Goal: Find specific page/section: Find specific page/section

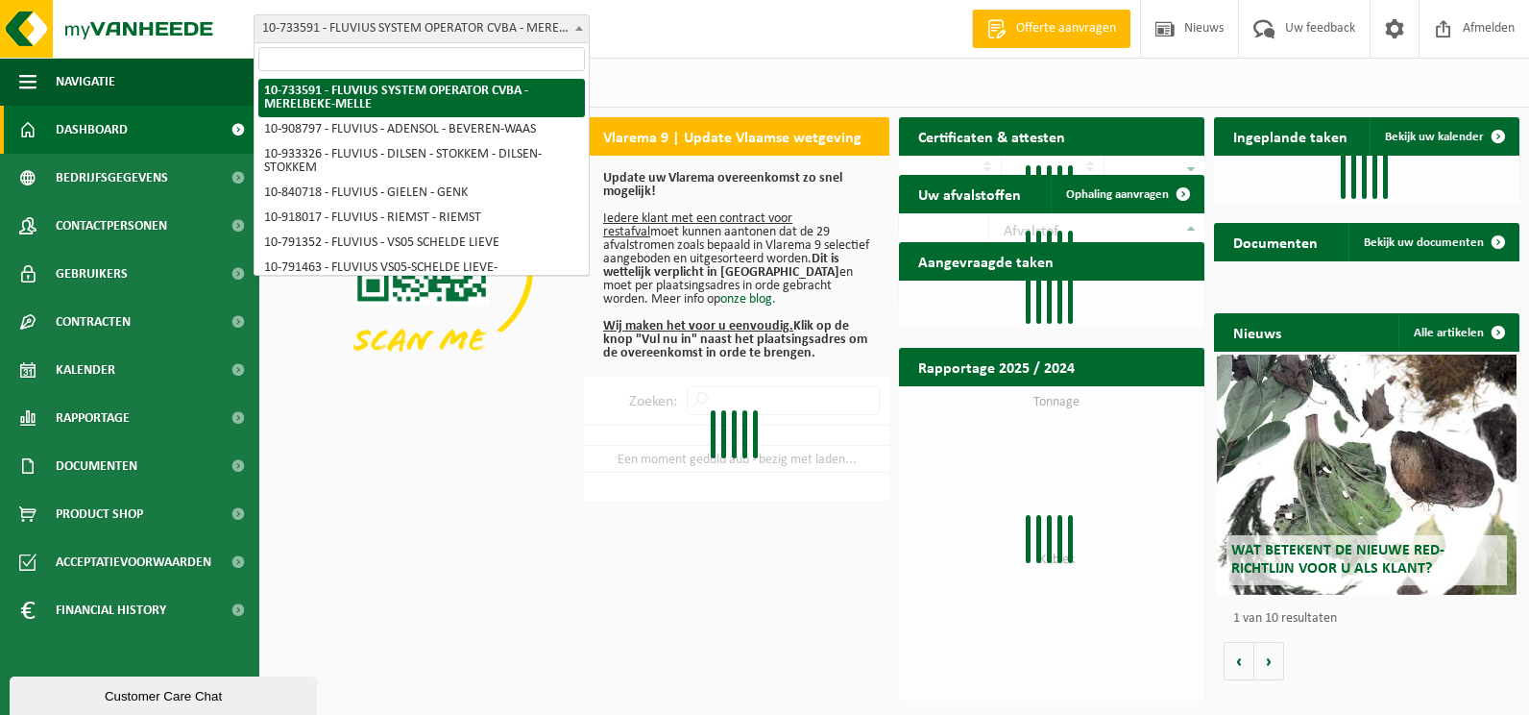
click at [583, 21] on span at bounding box center [579, 27] width 19 height 25
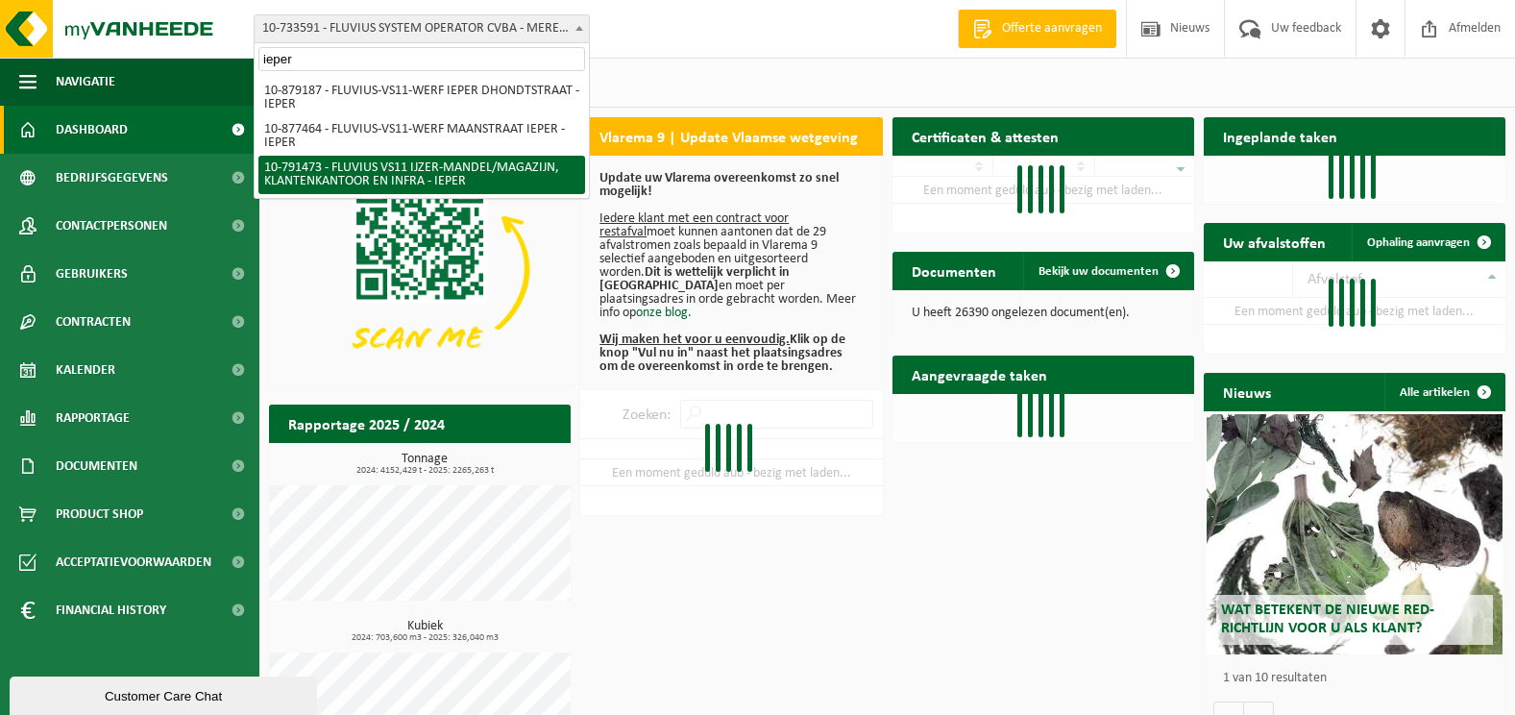
type input "ieper"
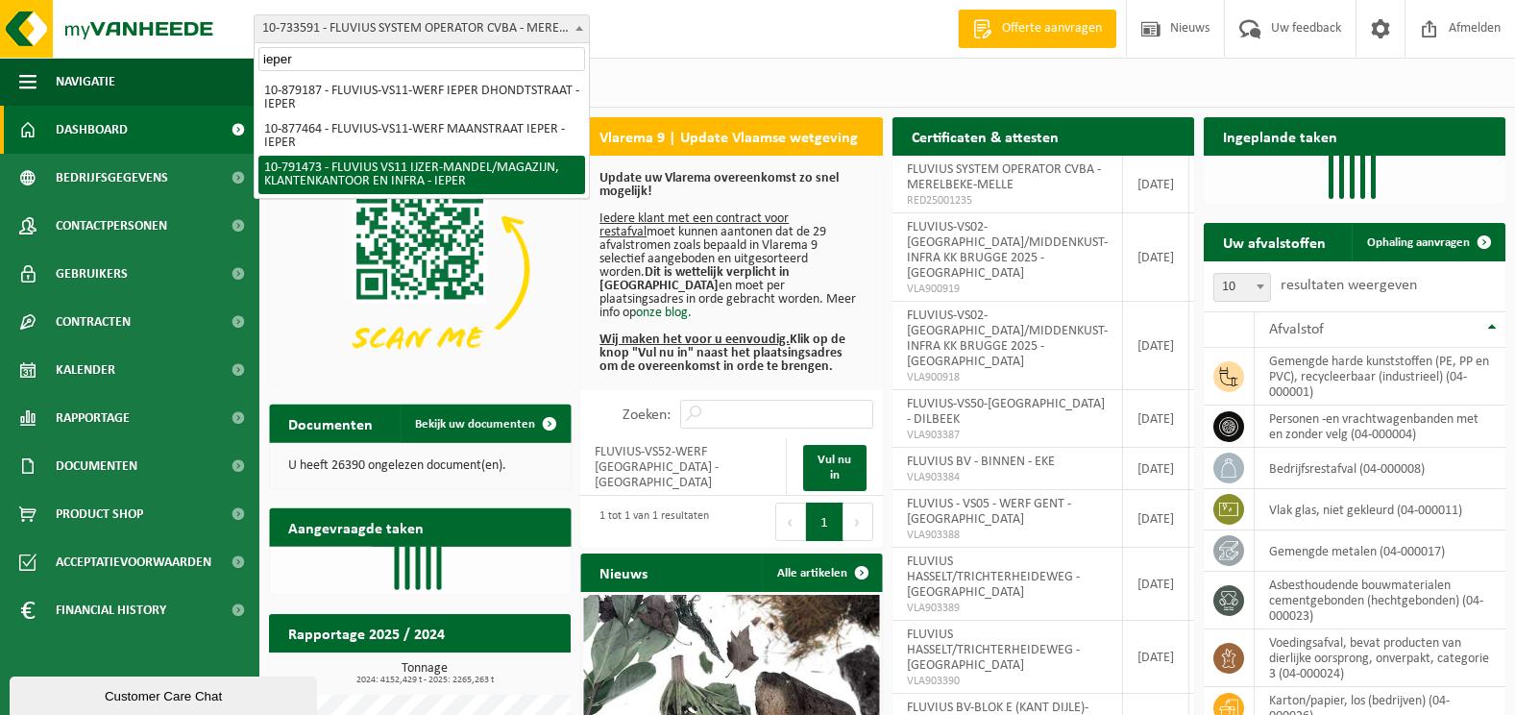
select select "30223"
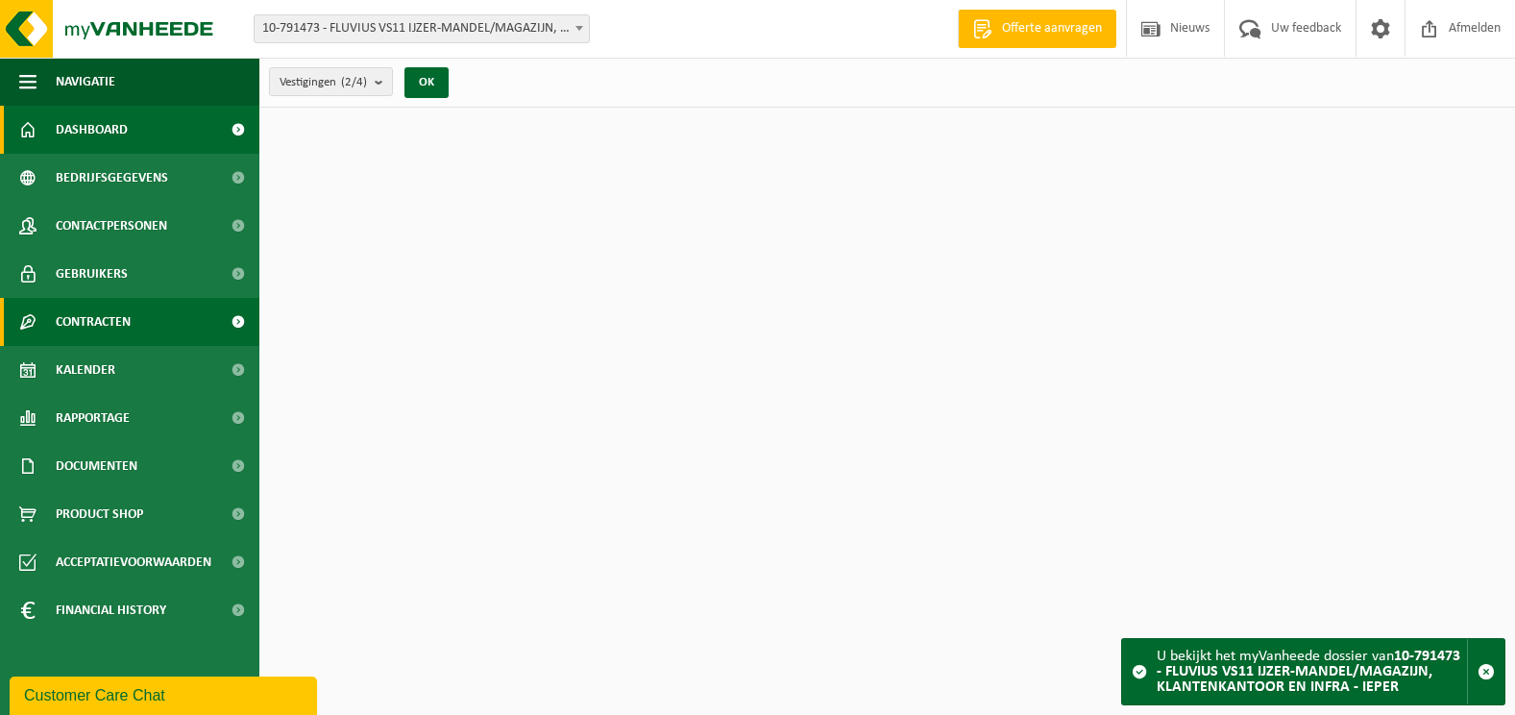
click at [103, 323] on span "Contracten" at bounding box center [93, 322] width 75 height 48
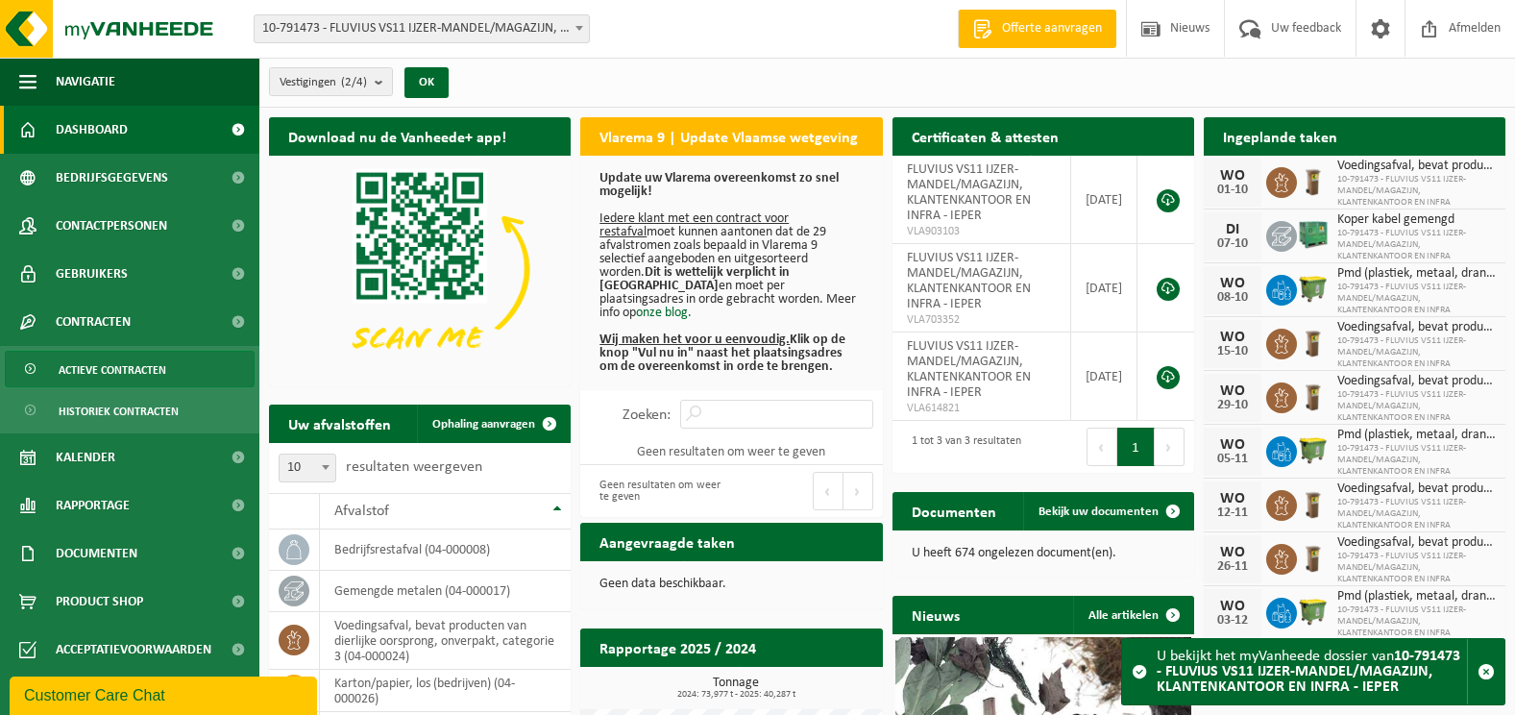
click at [111, 370] on span "Actieve contracten" at bounding box center [113, 370] width 108 height 37
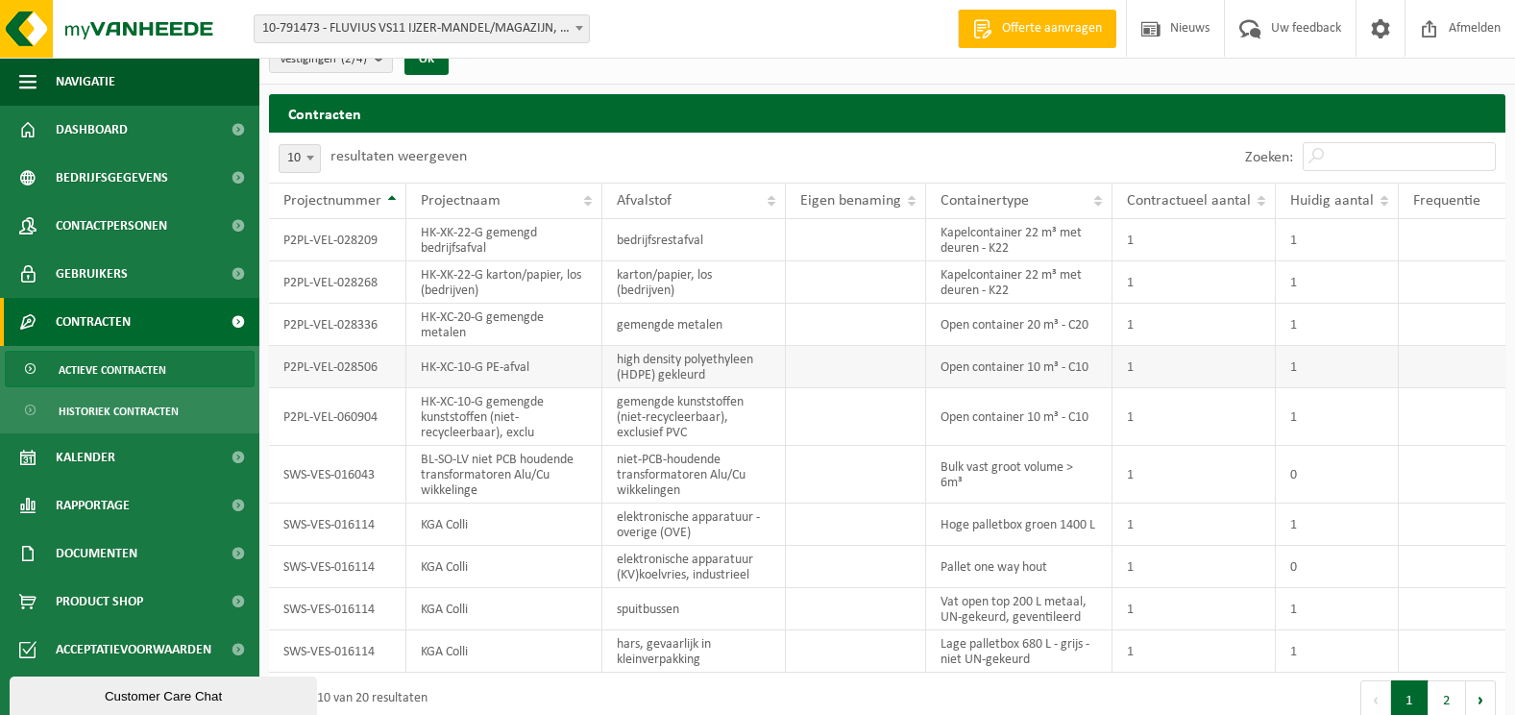
scroll to position [44, 0]
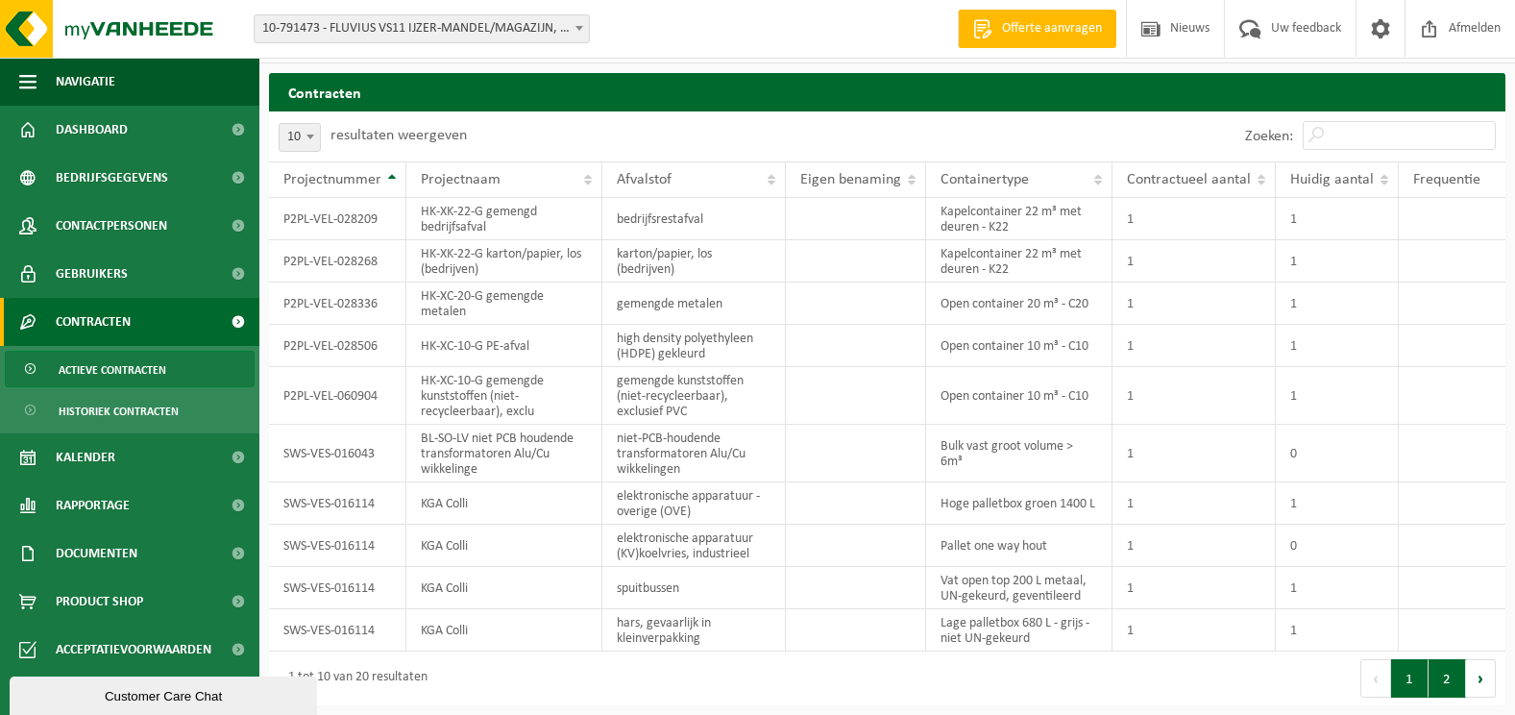
click at [1444, 683] on button "2" at bounding box center [1446, 678] width 37 height 38
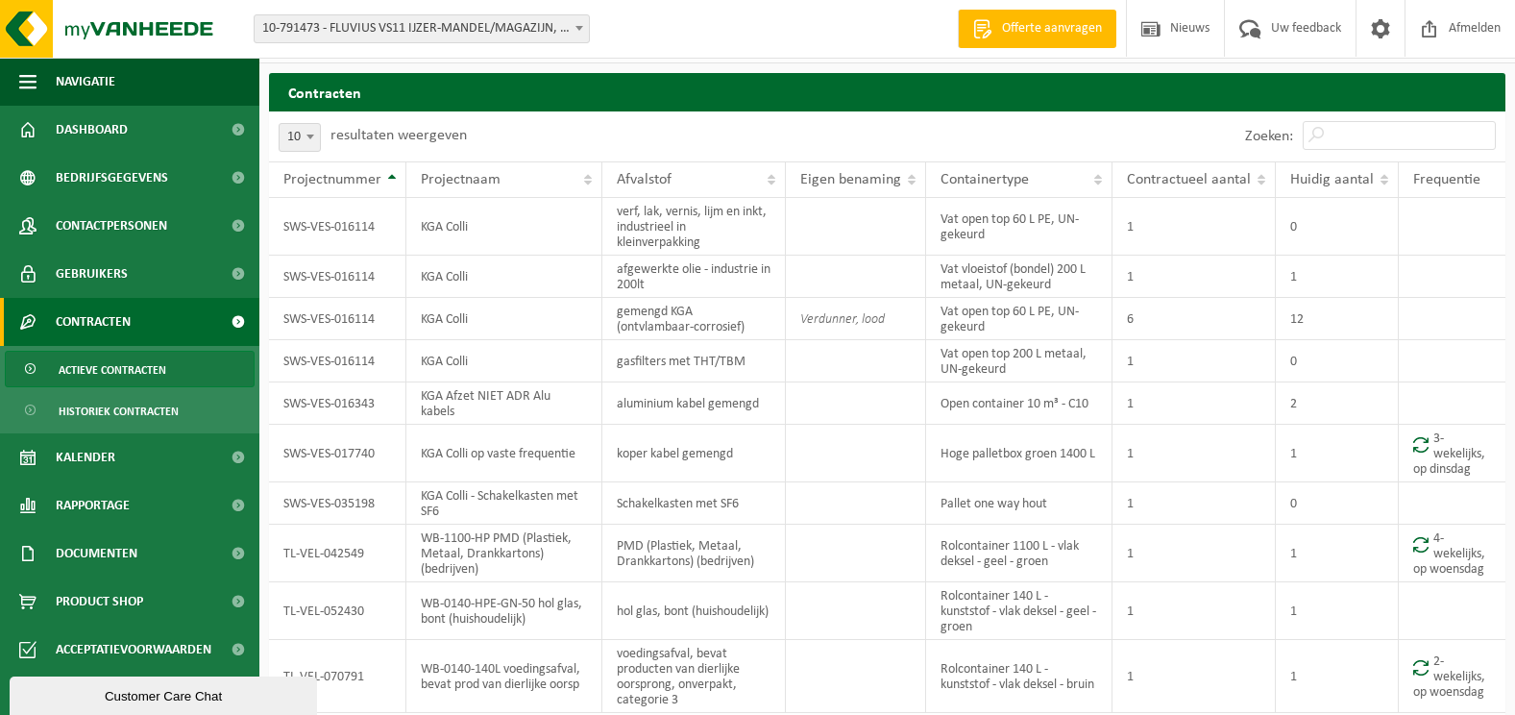
scroll to position [72, 0]
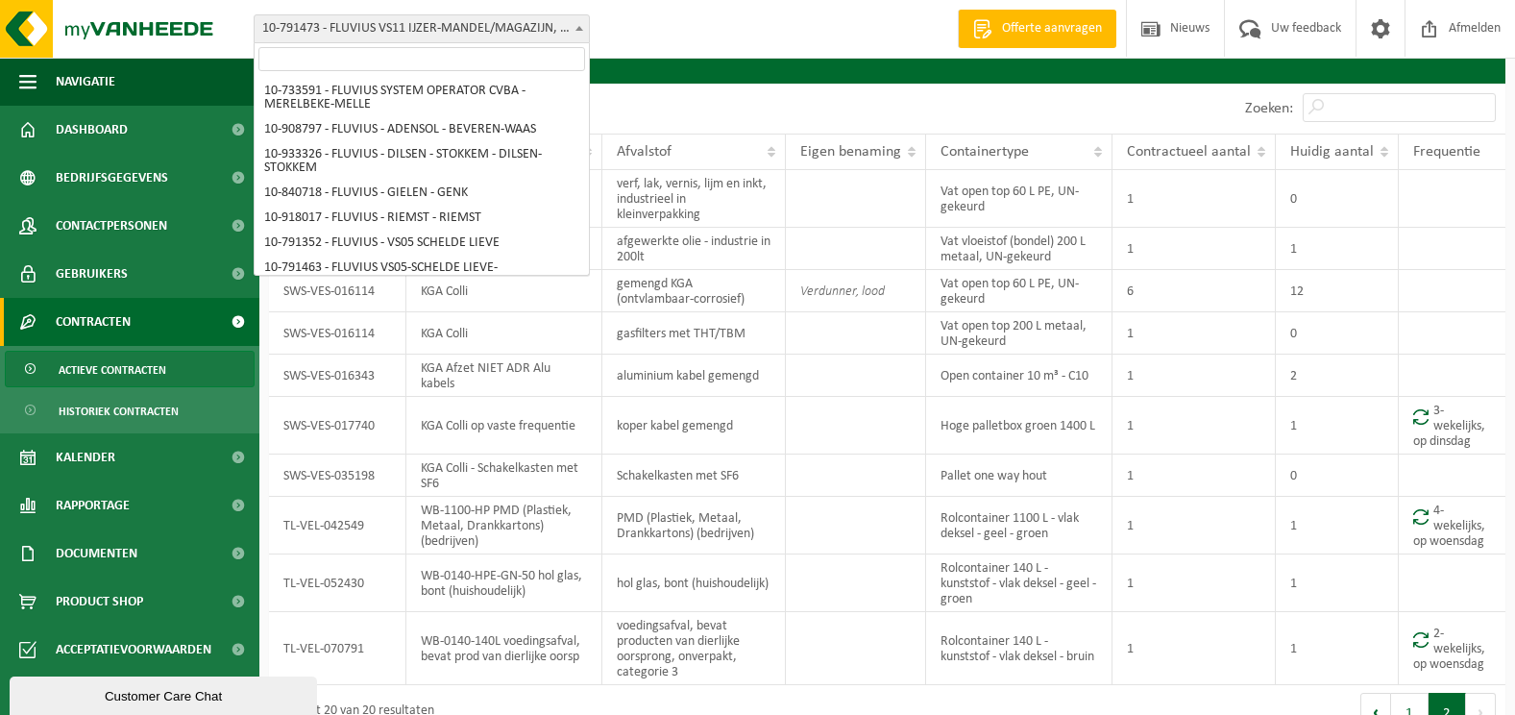
click at [465, 20] on span "10-791473 - FLUVIUS VS11 IJZER-MANDEL/MAGAZIJN, KLANTENKANTOOR EN INFRA - IEPER" at bounding box center [422, 28] width 334 height 27
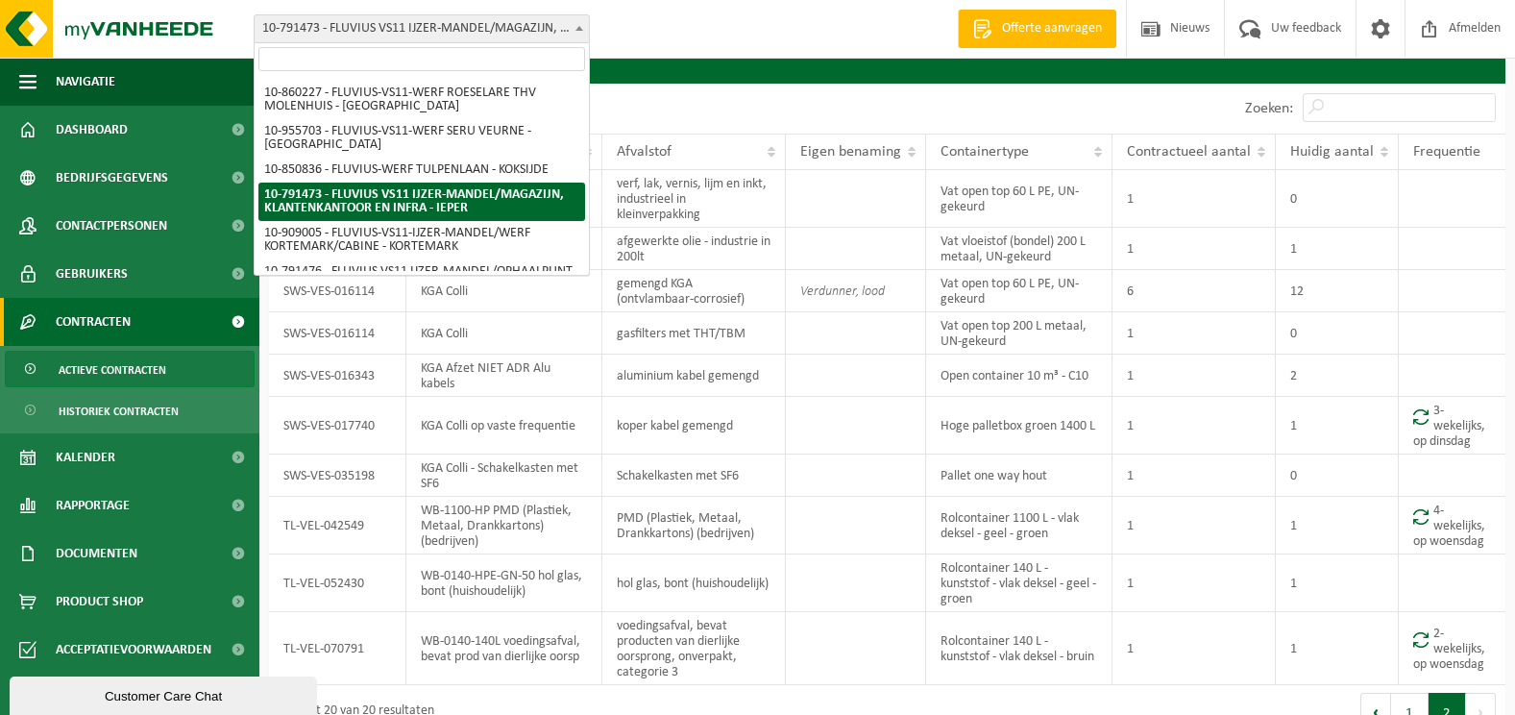
click at [452, 65] on input "search" at bounding box center [421, 59] width 327 height 24
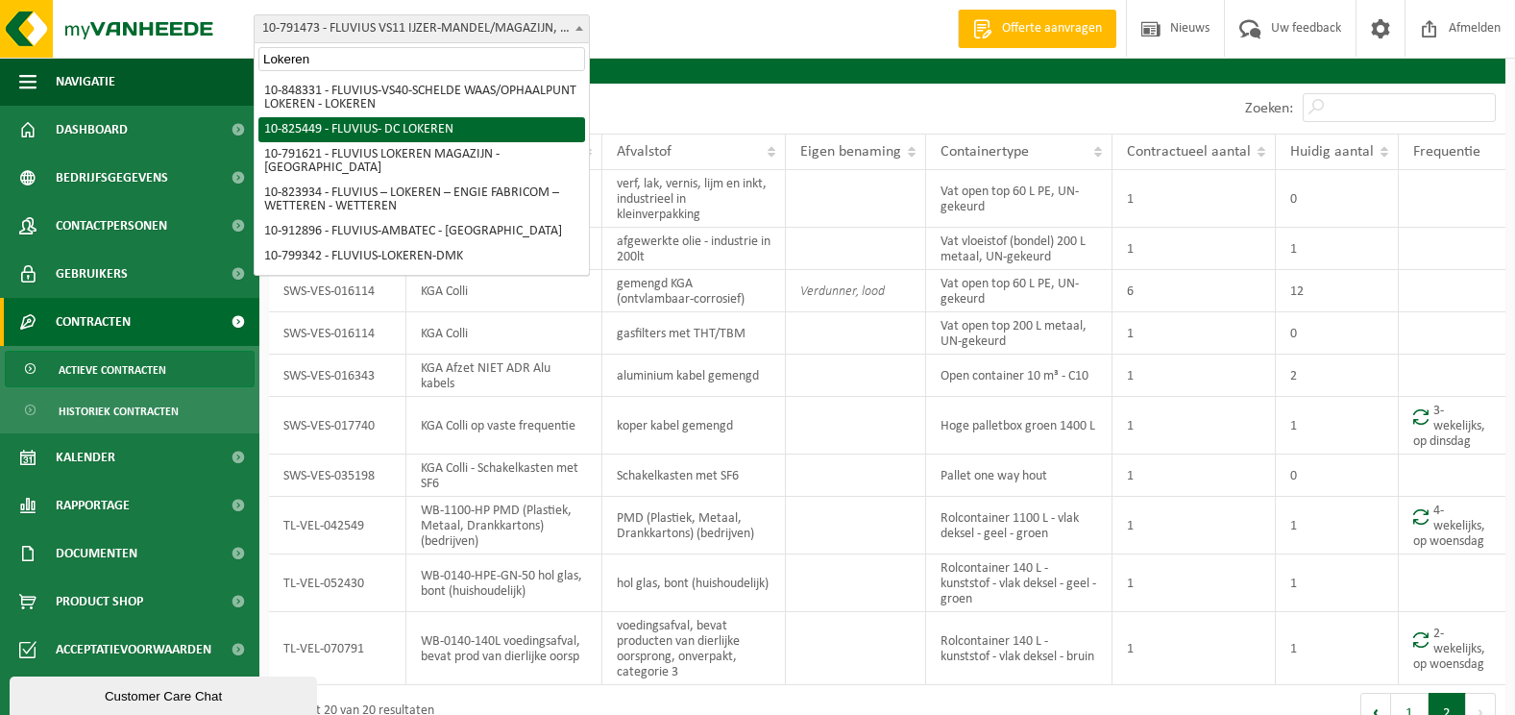
type input "Lokeren"
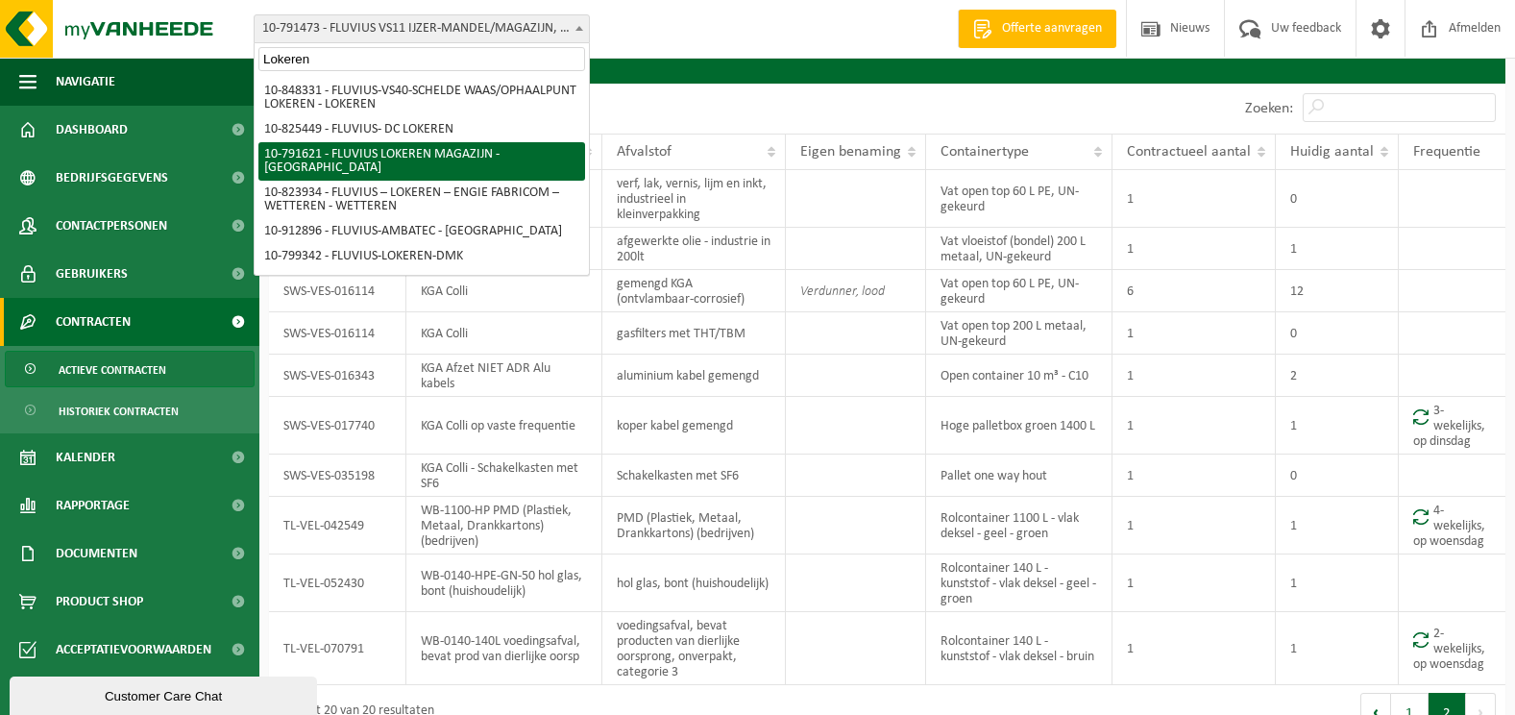
select select "30279"
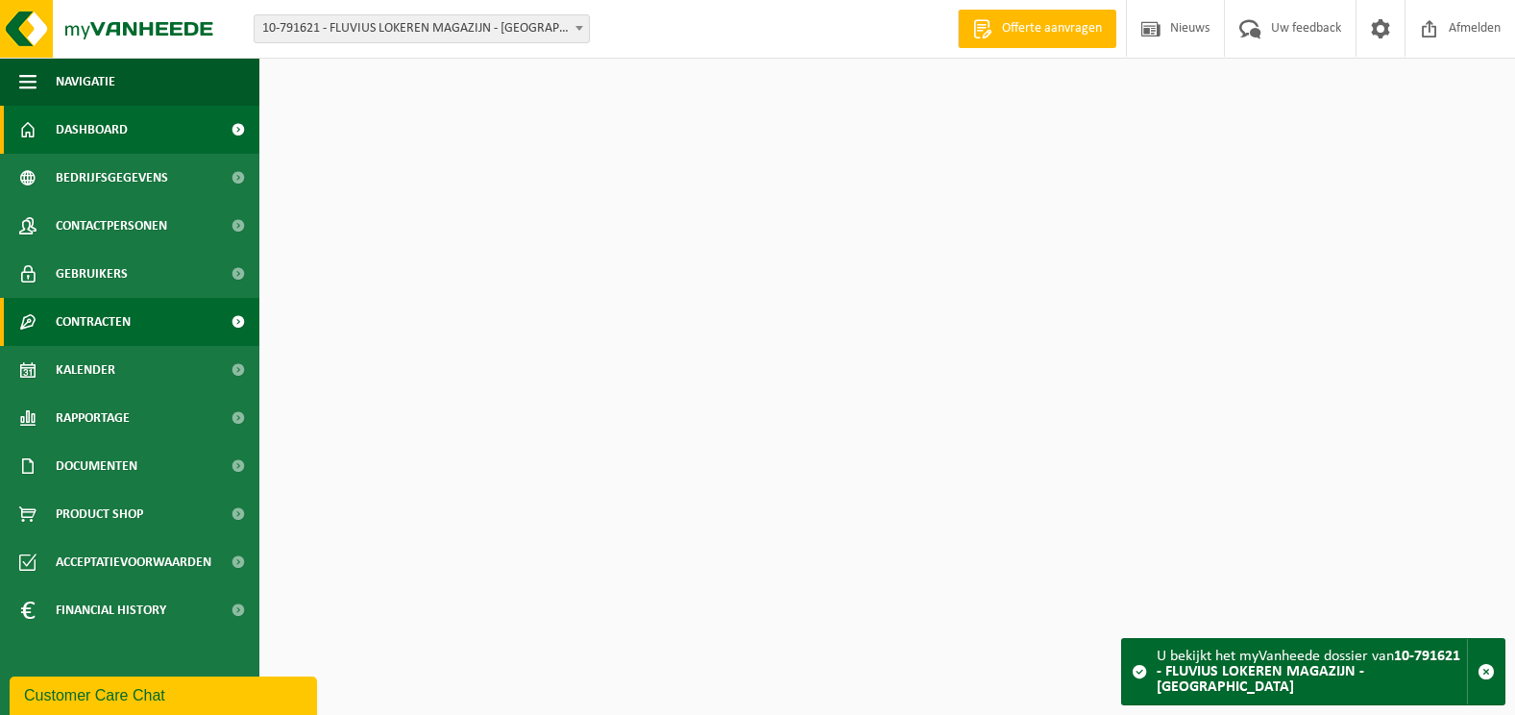
click at [106, 314] on span "Contracten" at bounding box center [93, 322] width 75 height 48
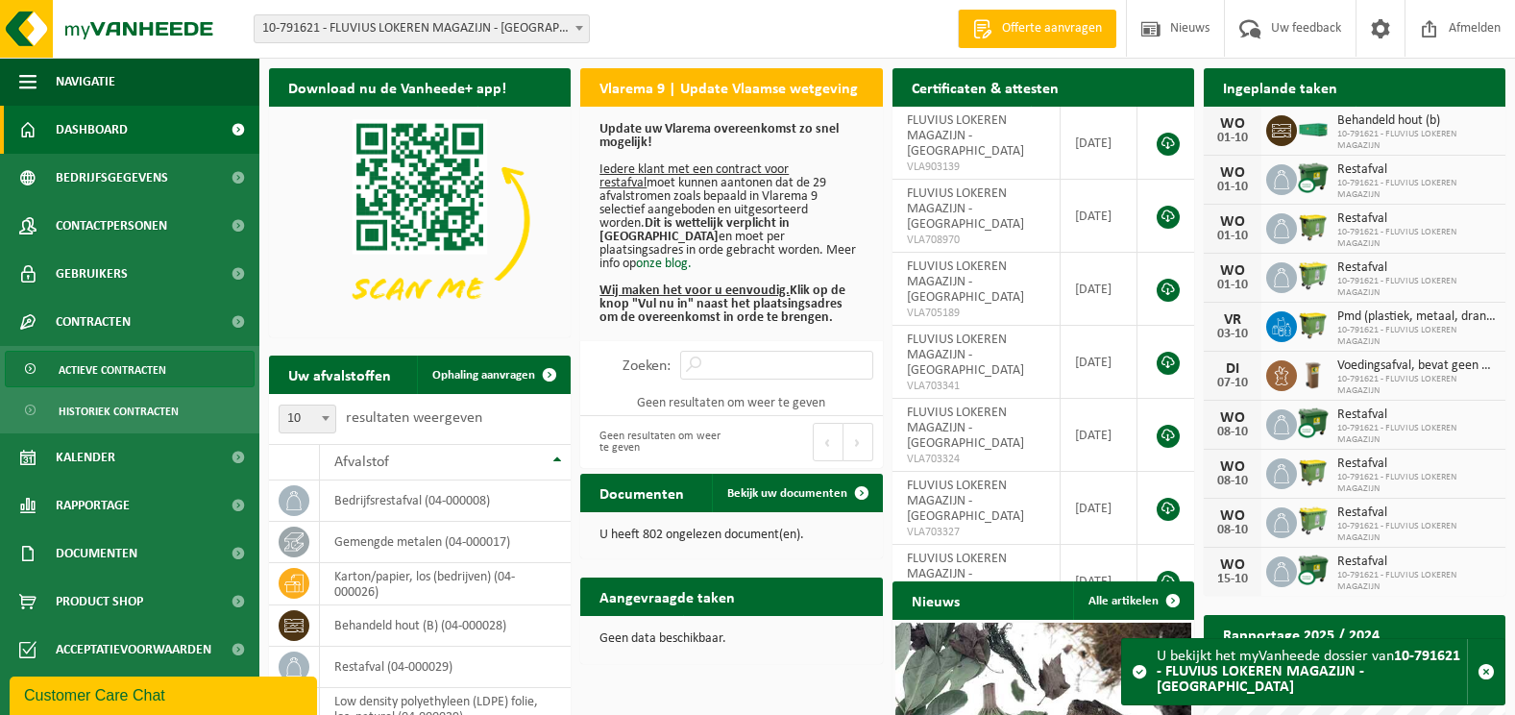
click at [106, 372] on span "Actieve contracten" at bounding box center [113, 370] width 108 height 37
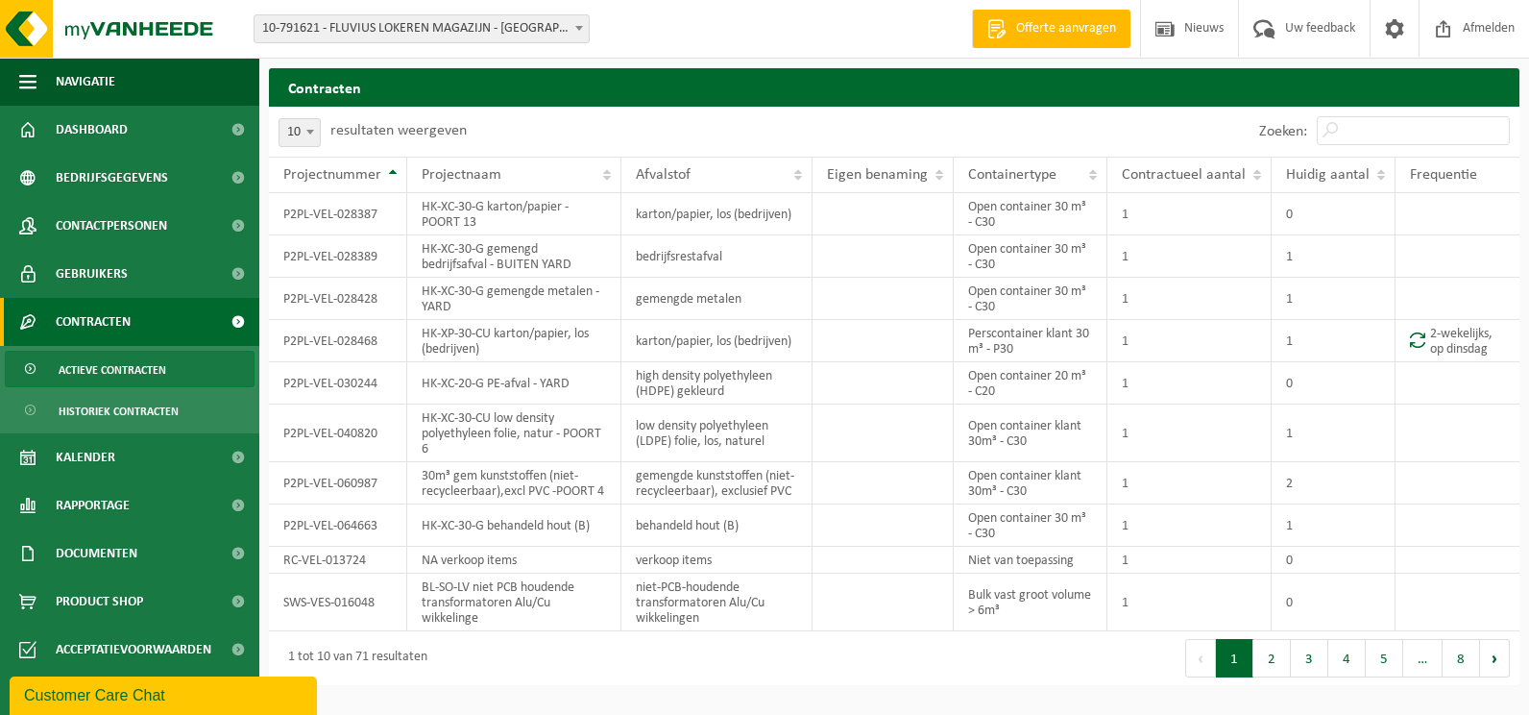
click at [1376, 112] on div "Zoeken:" at bounding box center [1385, 132] width 270 height 50
click at [1372, 124] on input "Zoeken:" at bounding box center [1413, 130] width 193 height 29
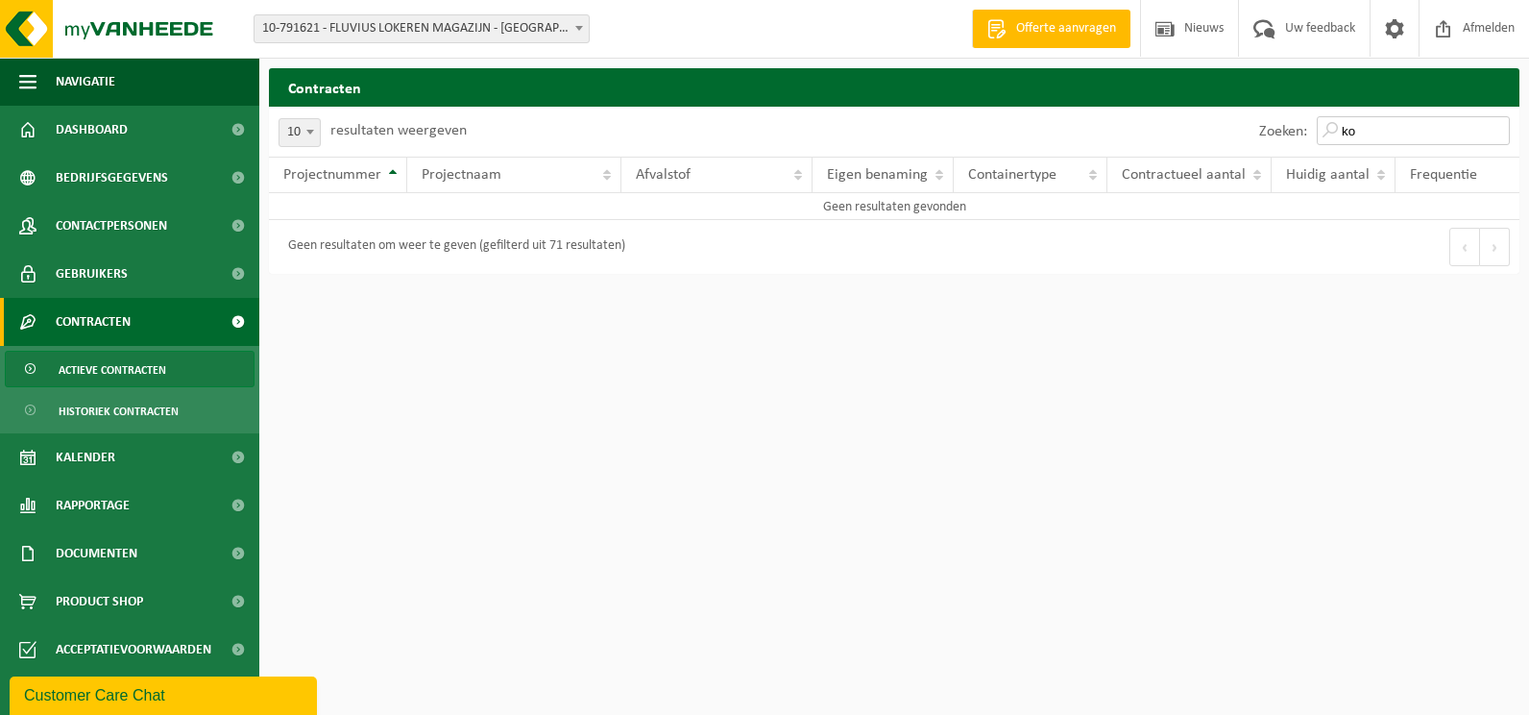
type input "k"
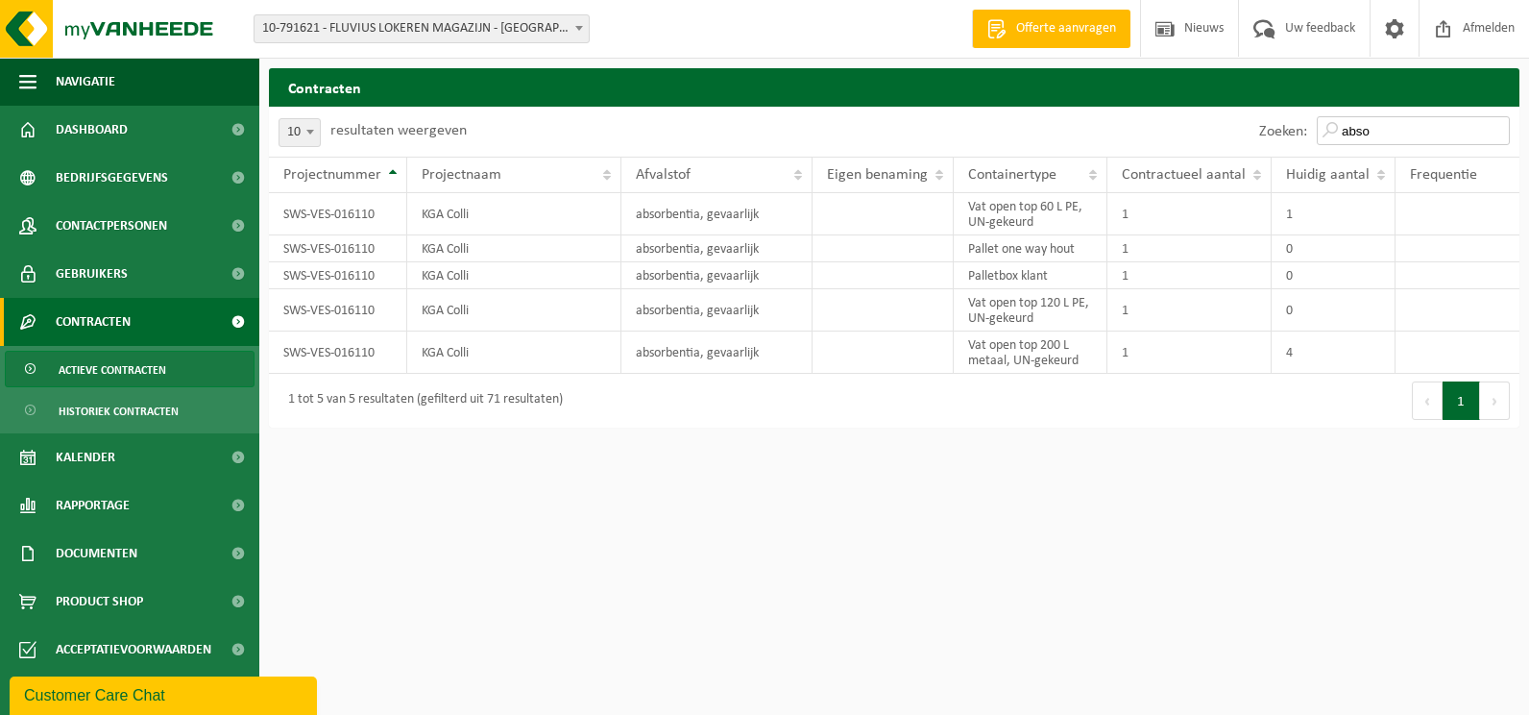
type input "abso"
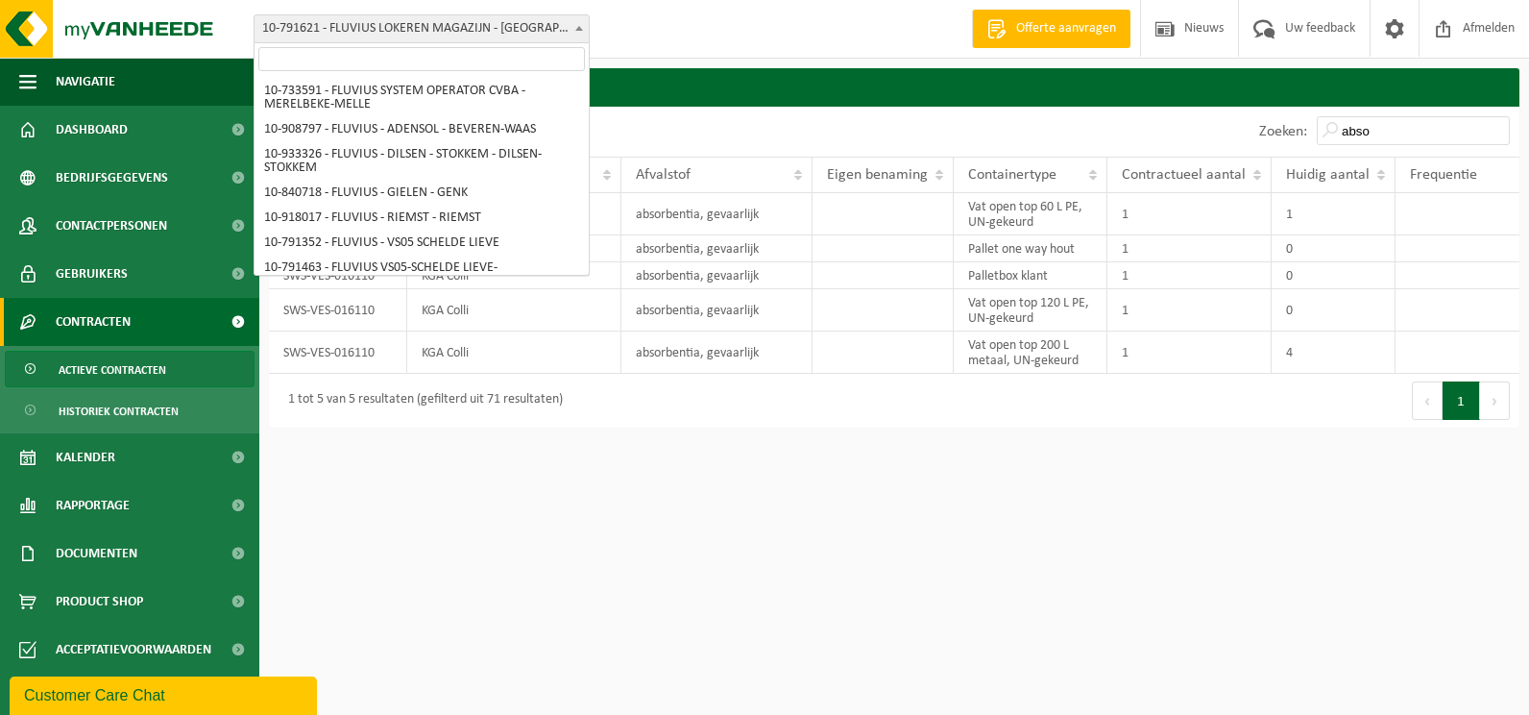
click at [577, 33] on span at bounding box center [579, 27] width 19 height 25
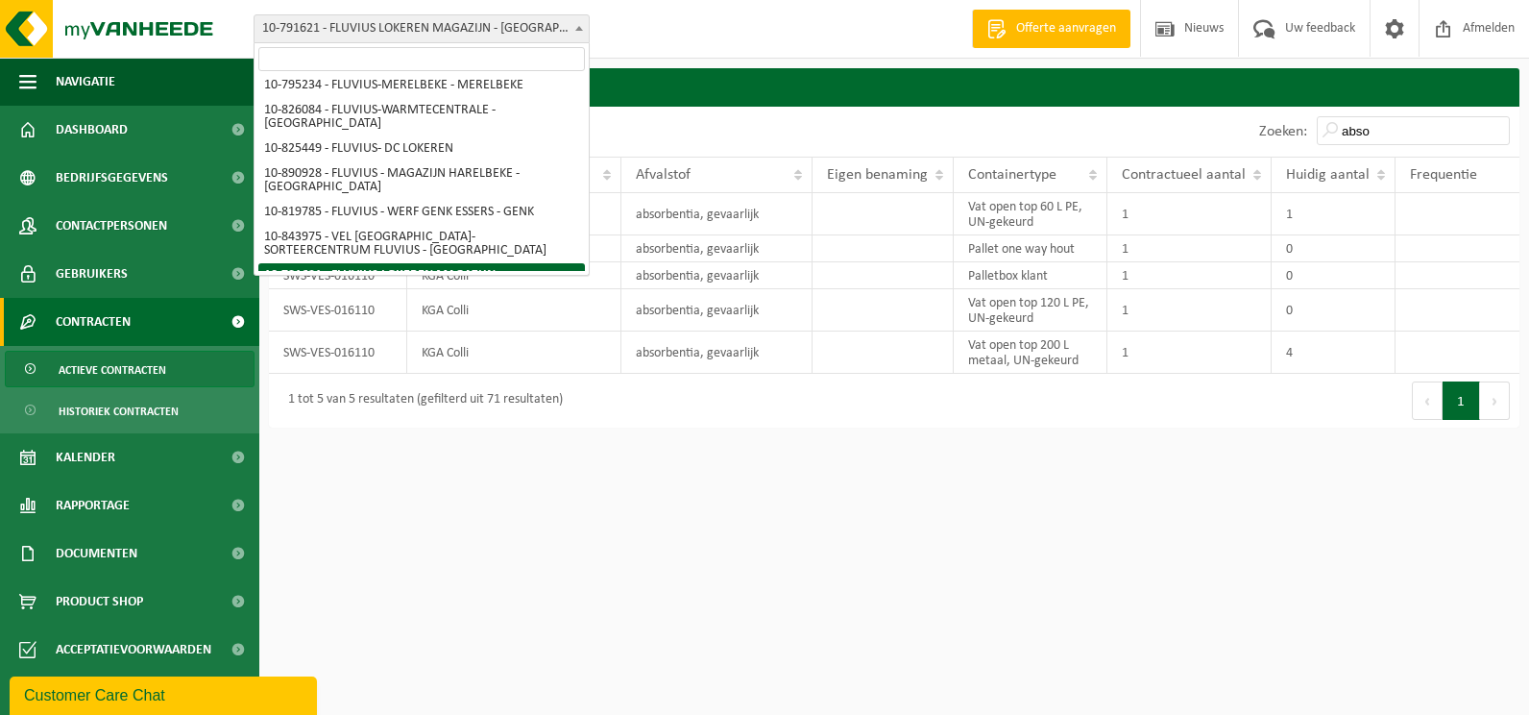
click at [548, 53] on input "search" at bounding box center [421, 59] width 327 height 24
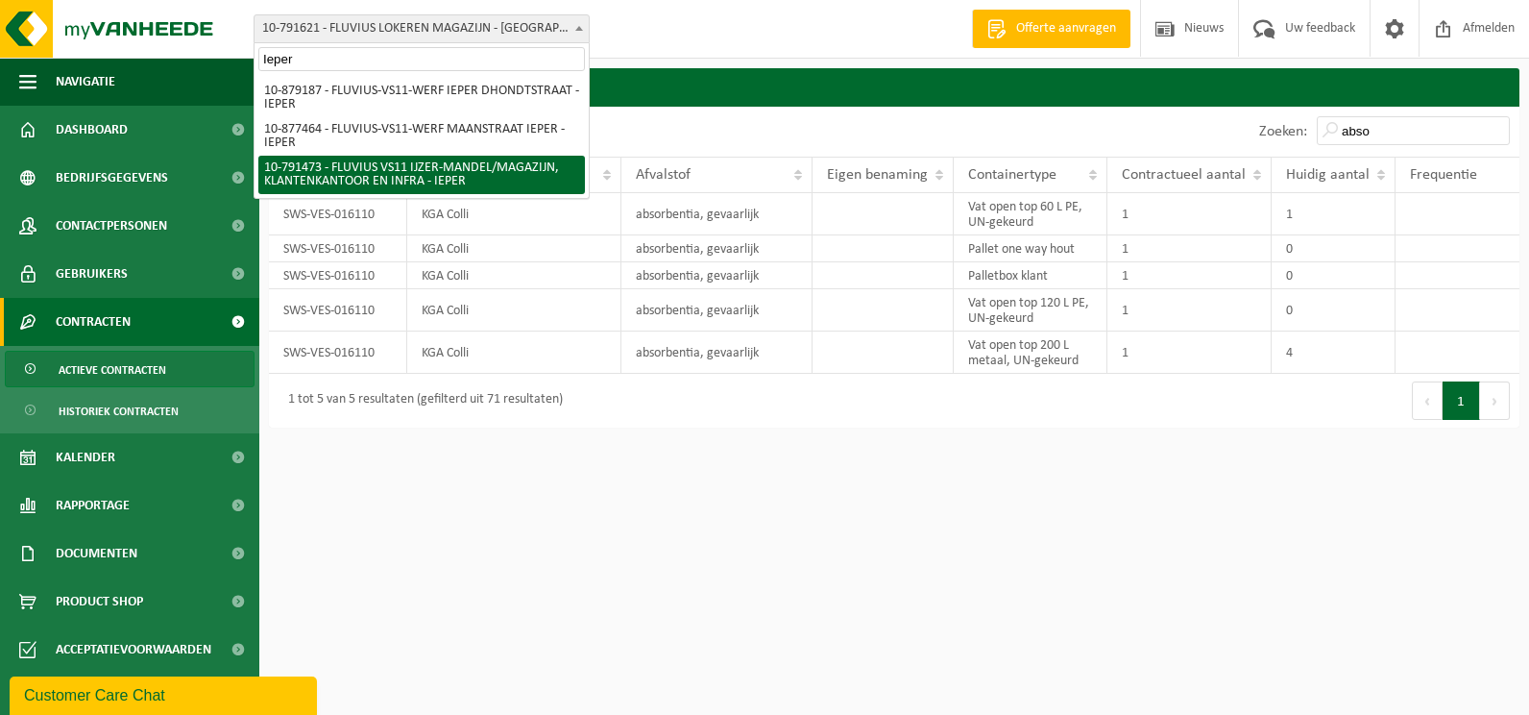
type input "Ieper"
select select "30223"
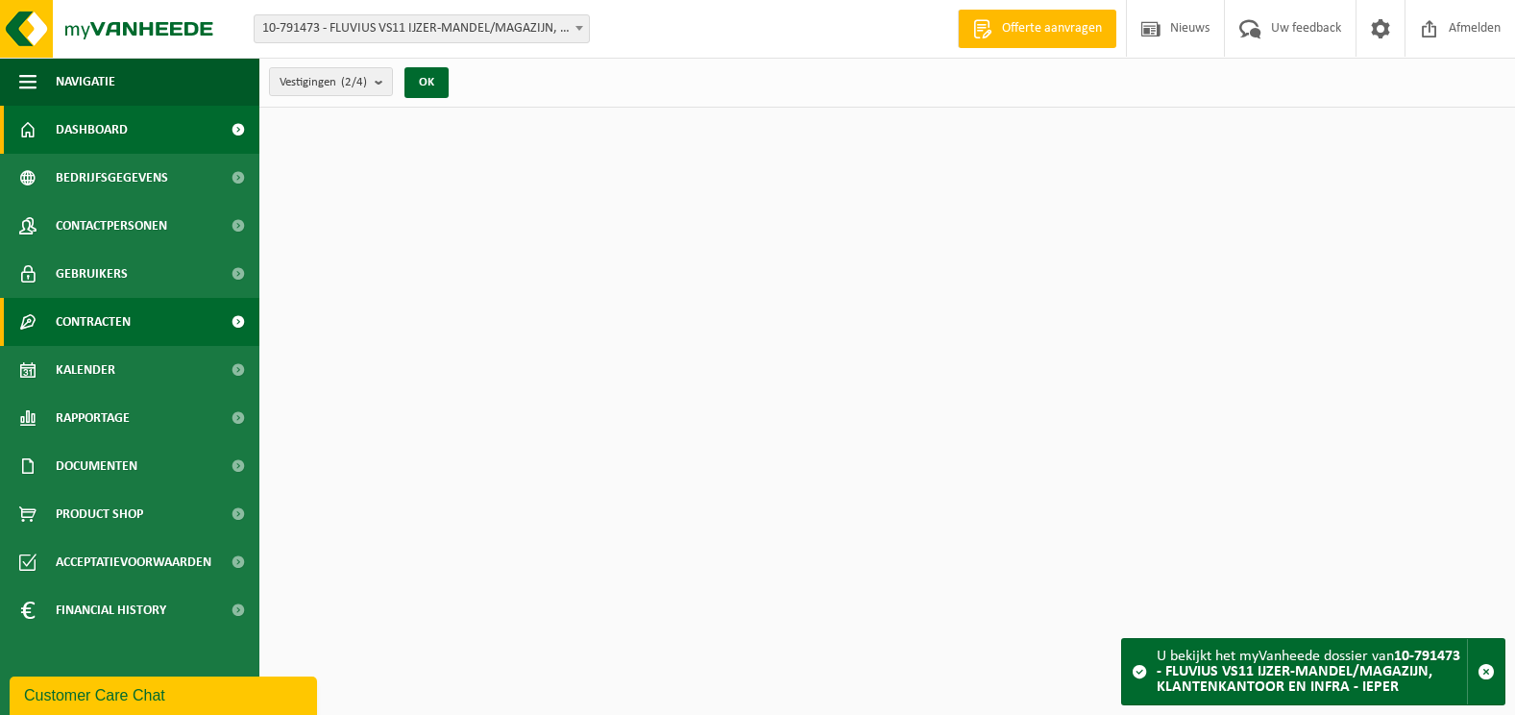
click at [105, 317] on span "Contracten" at bounding box center [93, 322] width 75 height 48
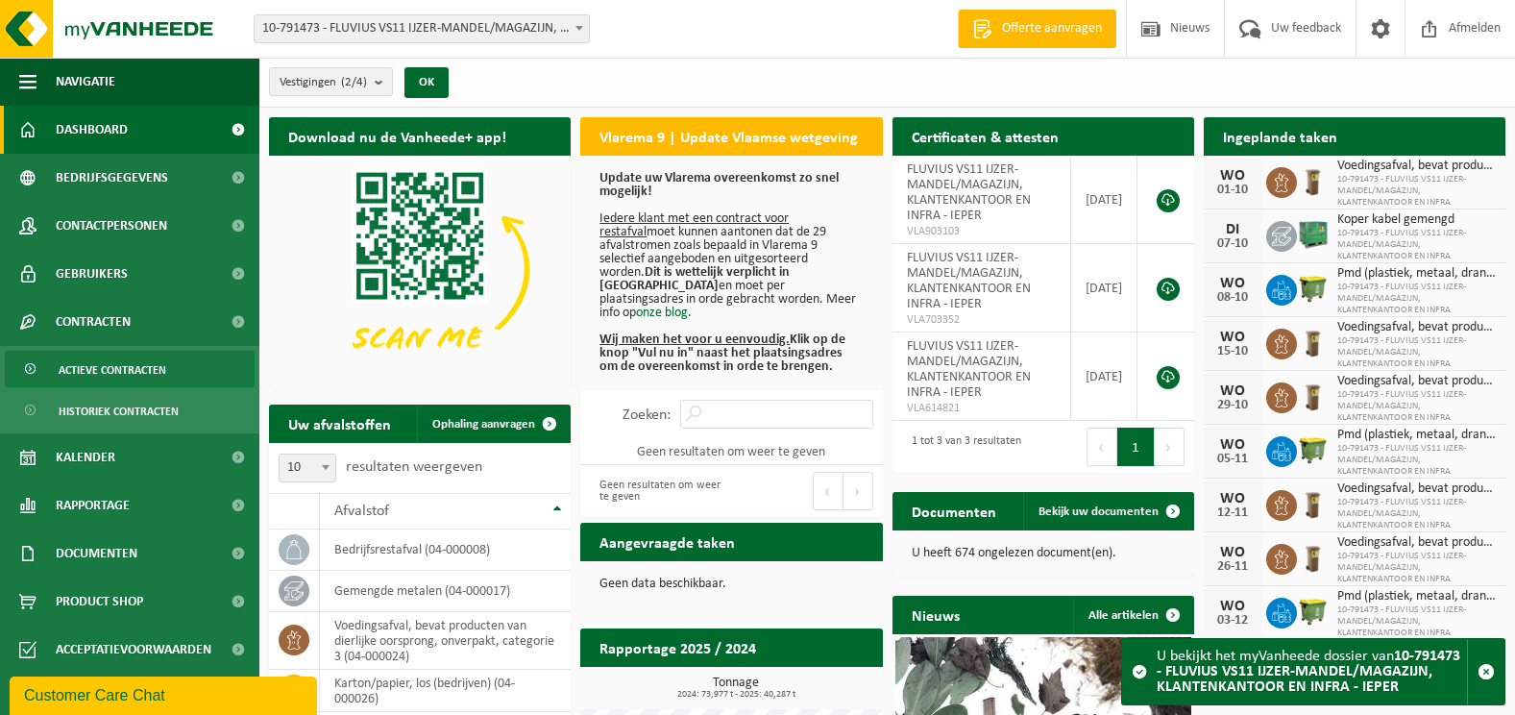
click at [106, 366] on span "Actieve contracten" at bounding box center [113, 370] width 108 height 37
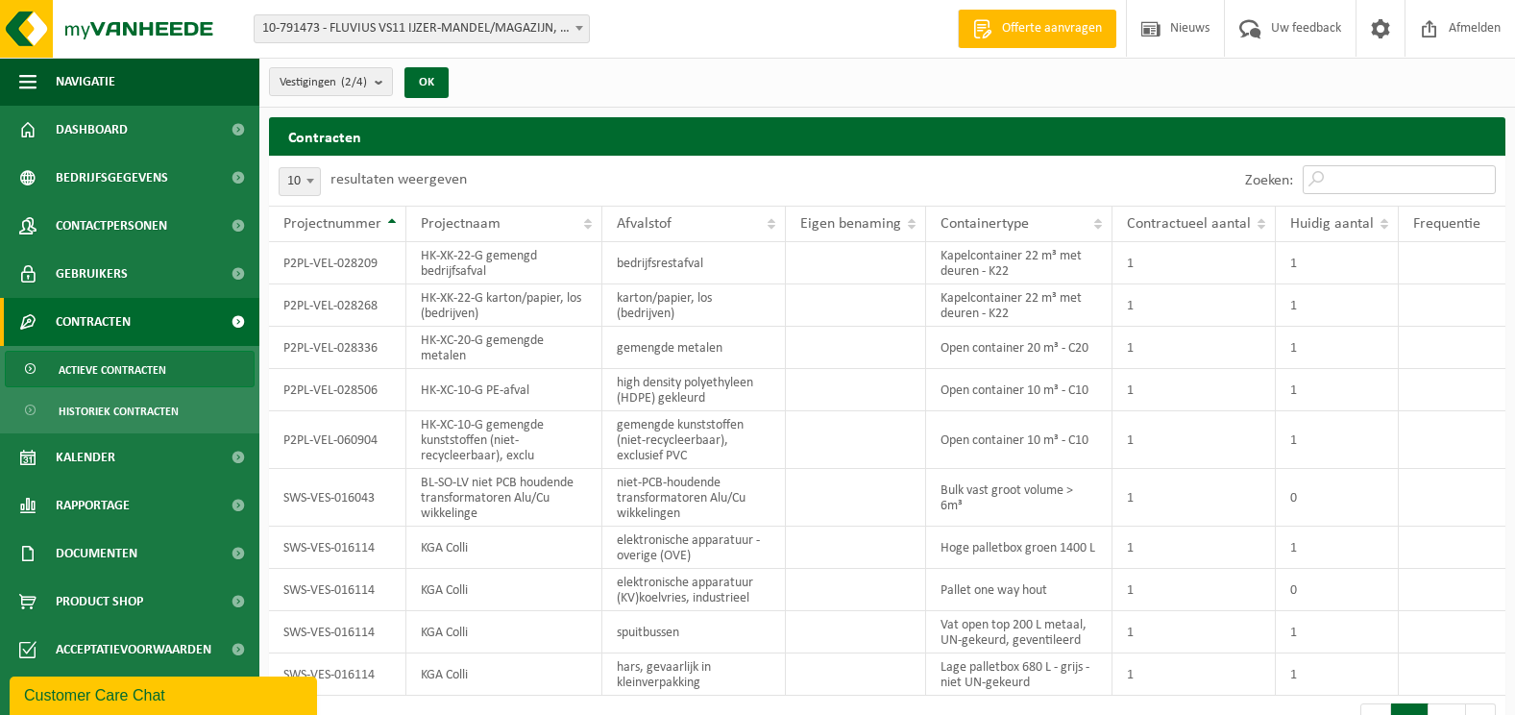
click at [1360, 175] on input "Zoeken:" at bounding box center [1399, 179] width 193 height 29
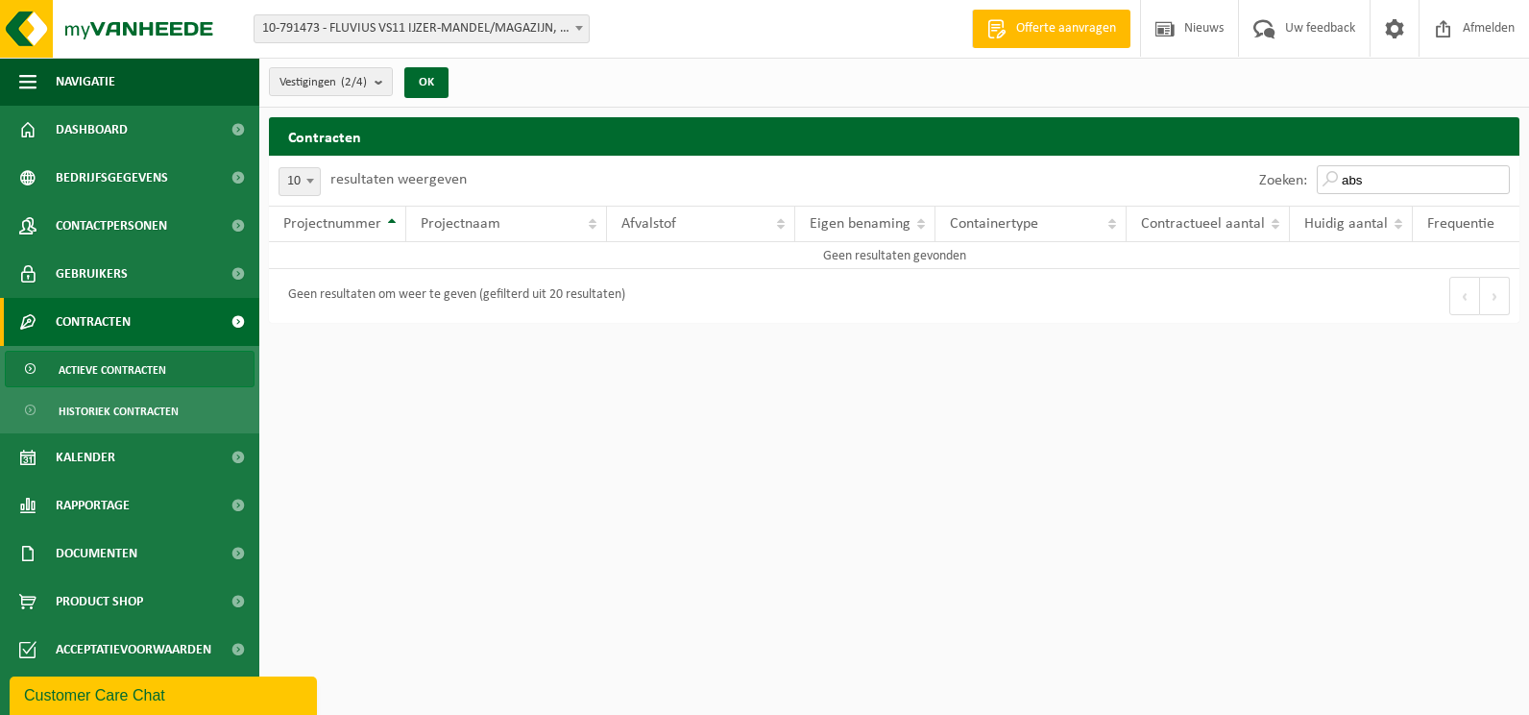
type input "abs"
